Goal: Task Accomplishment & Management: Use online tool/utility

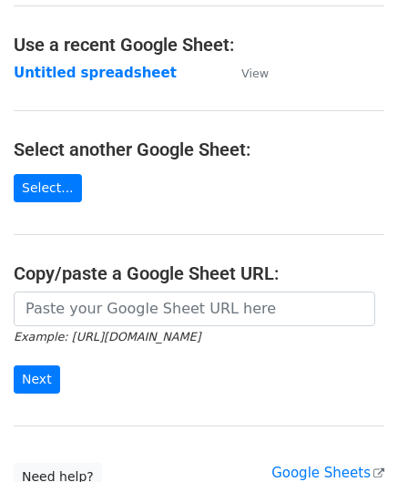
scroll to position [91, 0]
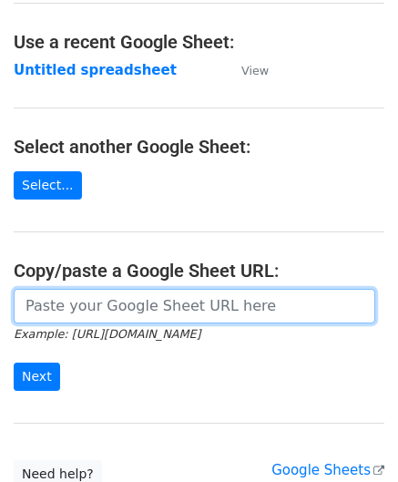
click at [76, 308] on input "url" at bounding box center [195, 306] width 362 height 35
paste input "[URL][DOMAIN_NAME]"
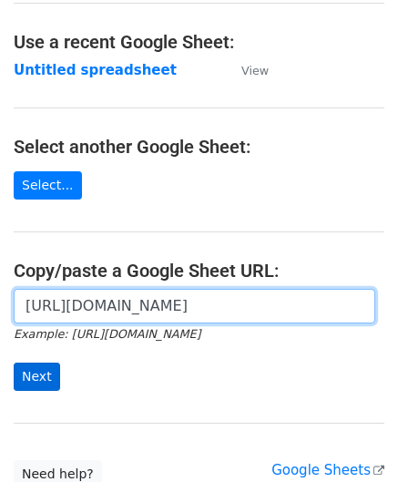
type input "[URL][DOMAIN_NAME]"
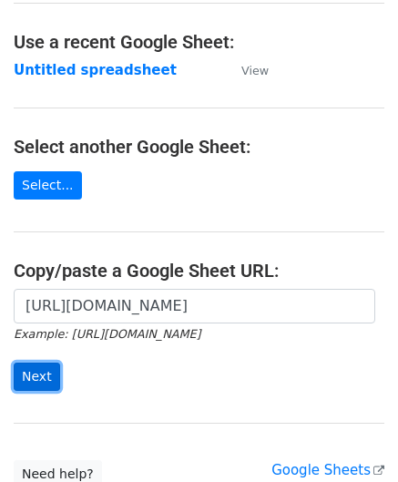
click at [40, 374] on input "Next" at bounding box center [37, 376] width 46 height 28
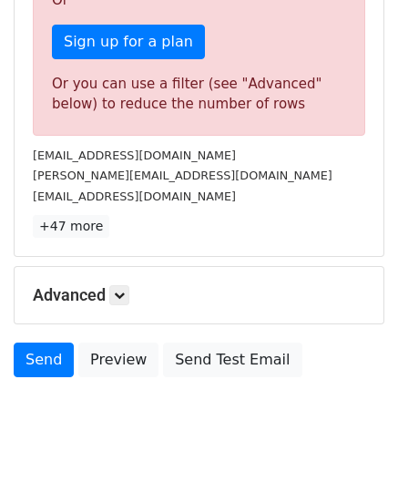
scroll to position [615, 0]
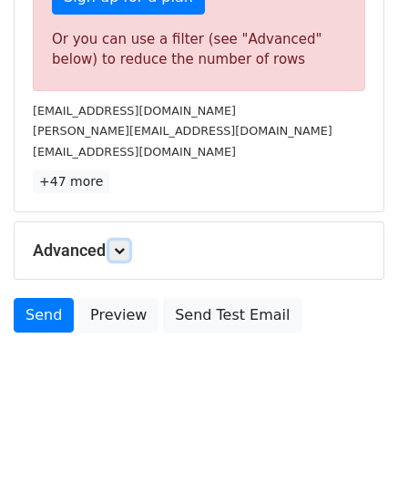
drag, startPoint x: 120, startPoint y: 247, endPoint x: 128, endPoint y: 263, distance: 18.3
click at [120, 246] on icon at bounding box center [119, 250] width 11 height 11
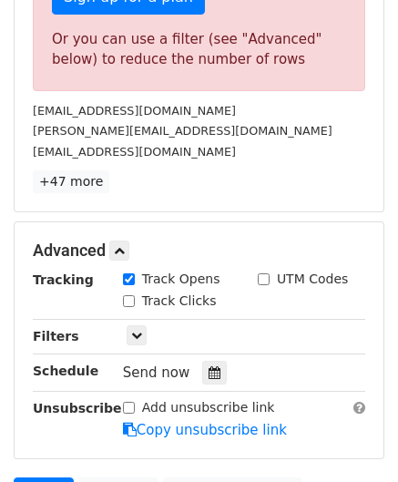
click at [209, 373] on icon at bounding box center [215, 372] width 12 height 13
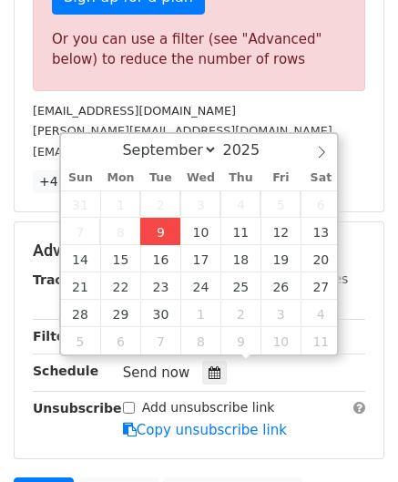
type input "[DATE] 12:00"
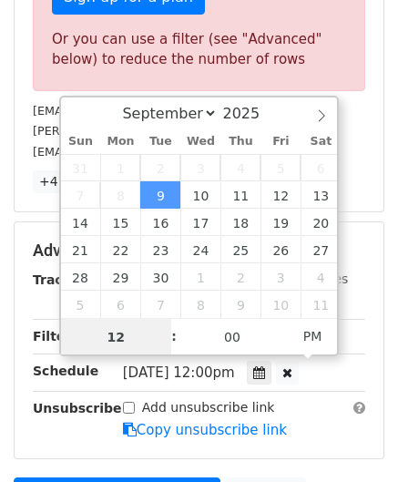
paste input "4"
type input "4"
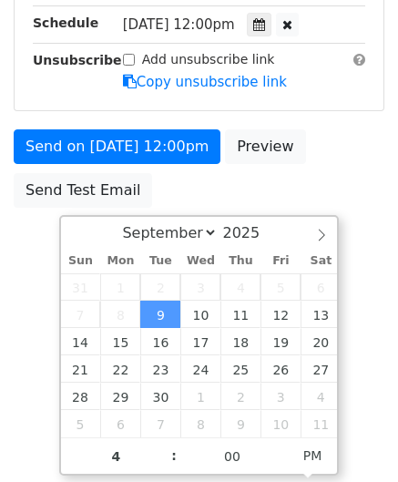
type input "[DATE] 16:00"
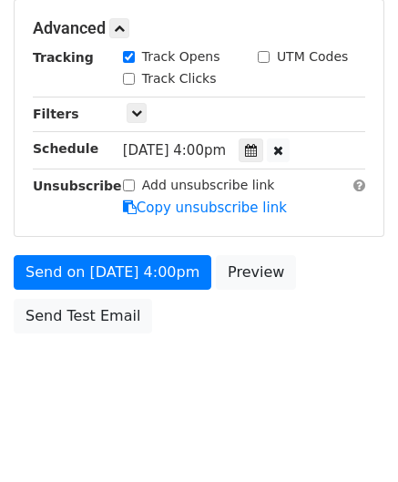
scroll to position [835, 0]
